Goal: Find specific page/section: Find specific page/section

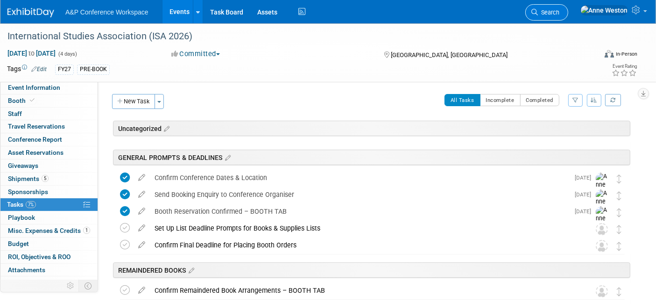
click at [559, 9] on span "Search" at bounding box center [548, 12] width 21 height 7
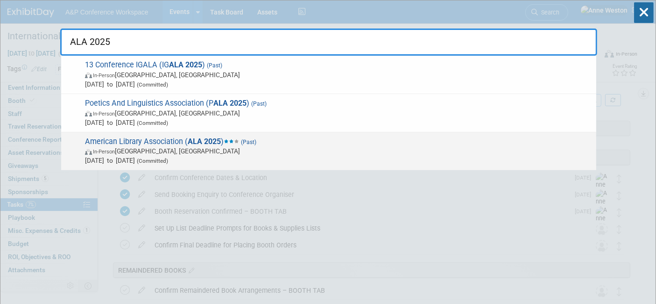
type input "ALA 2025"
click at [151, 141] on span "American Library Association ( ALA 2025 ) (Past) In-Person Philadelphia, PA Jun…" at bounding box center [336, 151] width 509 height 28
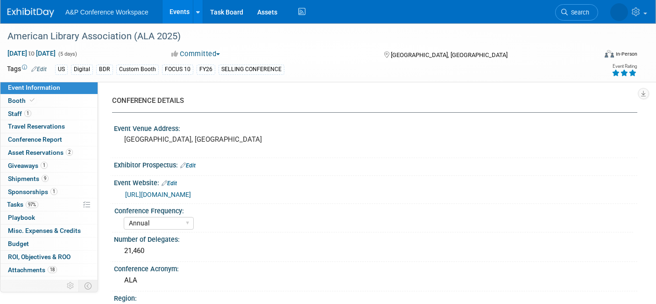
select select "Annual"
select select "Level 1"
select select "In-Person Booth"
select select "Libraries"
select select "Bloomsbury Digital Resources"
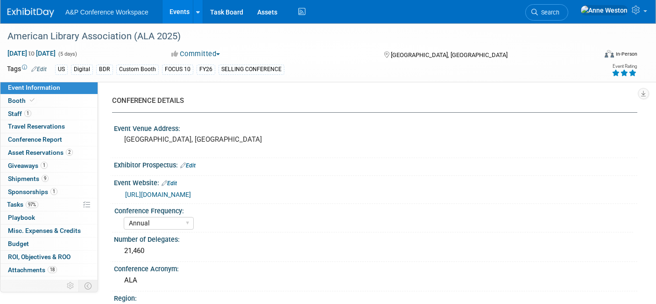
select select "[PERSON_NAME]"
select select "BDR Product Awareness and Trial Generation​"
click at [36, 202] on span "97%" at bounding box center [32, 204] width 13 height 7
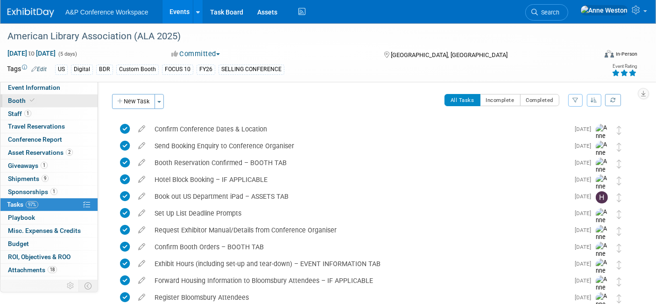
click at [39, 100] on link "Booth" at bounding box center [48, 100] width 97 height 13
select select "DIGI"
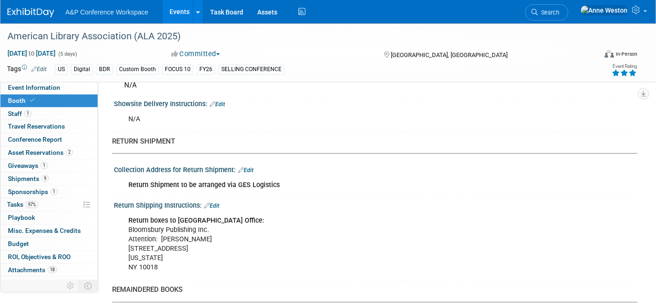
scroll to position [1596, 0]
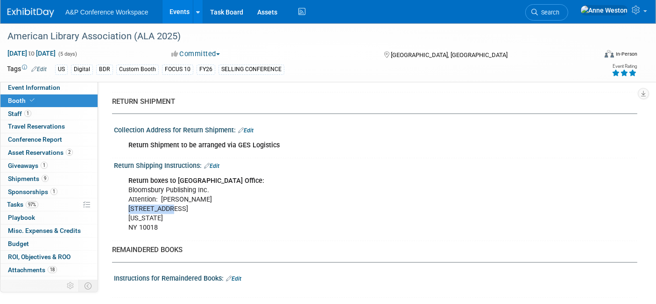
drag, startPoint x: 128, startPoint y: 197, endPoint x: 171, endPoint y: 199, distance: 42.6
click at [171, 199] on div "Return boxes to [GEOGRAPHIC_DATA] Office: Bloomsbury Publishing Inc. Attention:…" at bounding box center [329, 204] width 414 height 65
drag, startPoint x: 175, startPoint y: 198, endPoint x: 127, endPoint y: 195, distance: 48.6
click at [127, 195] on div "Return boxes to [GEOGRAPHIC_DATA] Office: Bloomsbury Publishing Inc. Attention:…" at bounding box center [329, 204] width 414 height 65
copy div "[STREET_ADDRESS],"
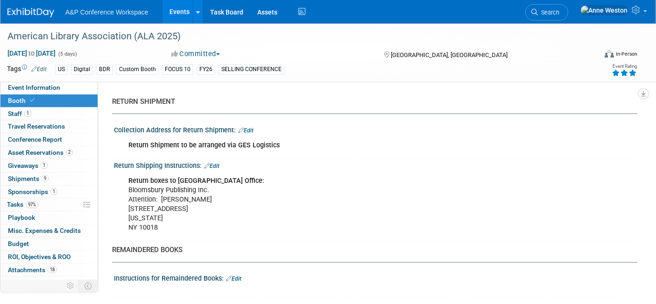
drag, startPoint x: 233, startPoint y: 203, endPoint x: 239, endPoint y: 203, distance: 6.1
click at [233, 203] on div "Return boxes to [GEOGRAPHIC_DATA] Office: Bloomsbury Publishing Inc. Attention:…" at bounding box center [329, 204] width 414 height 65
click at [559, 10] on span "Search" at bounding box center [548, 12] width 21 height 7
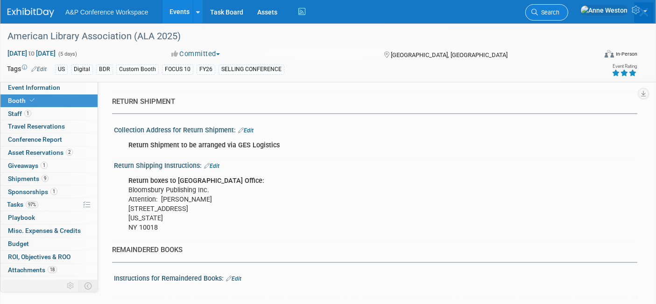
scroll to position [0, 0]
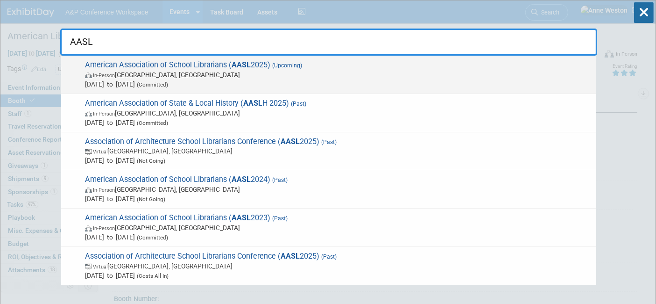
type input "AASL"
click at [148, 72] on span "In-Person [GEOGRAPHIC_DATA], [GEOGRAPHIC_DATA]" at bounding box center [338, 74] width 507 height 9
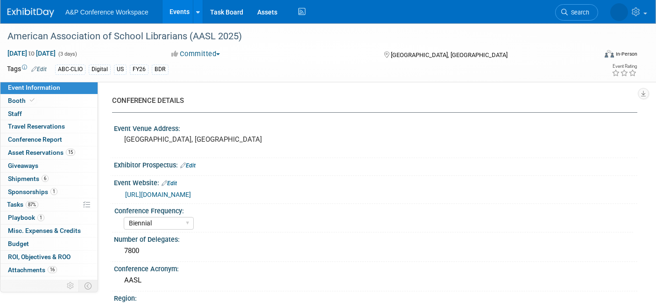
select select "Biennial"
select select "Level 1"
select select "In-Person Booth"
select select "Schools"
select select "Bloomsbury Digital Resources"
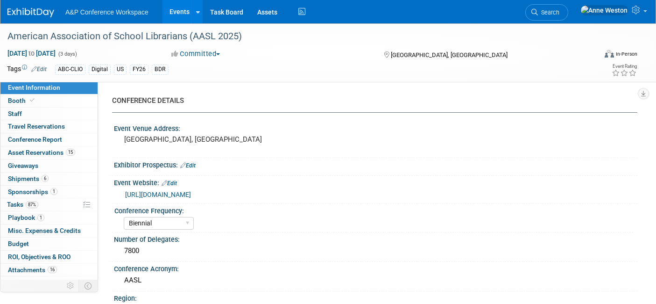
select select "[PERSON_NAME]"
select select "BDR Product Awareness and Trial Generation​"
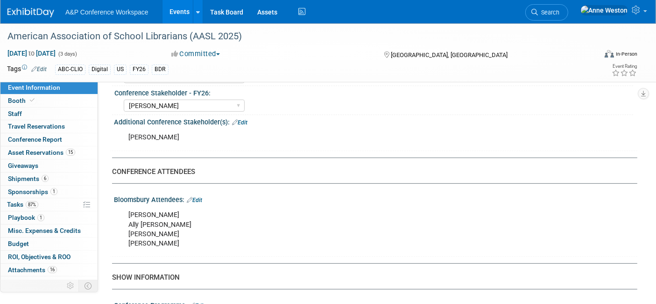
scroll to position [519, 0]
